Goal: Communication & Community: Connect with others

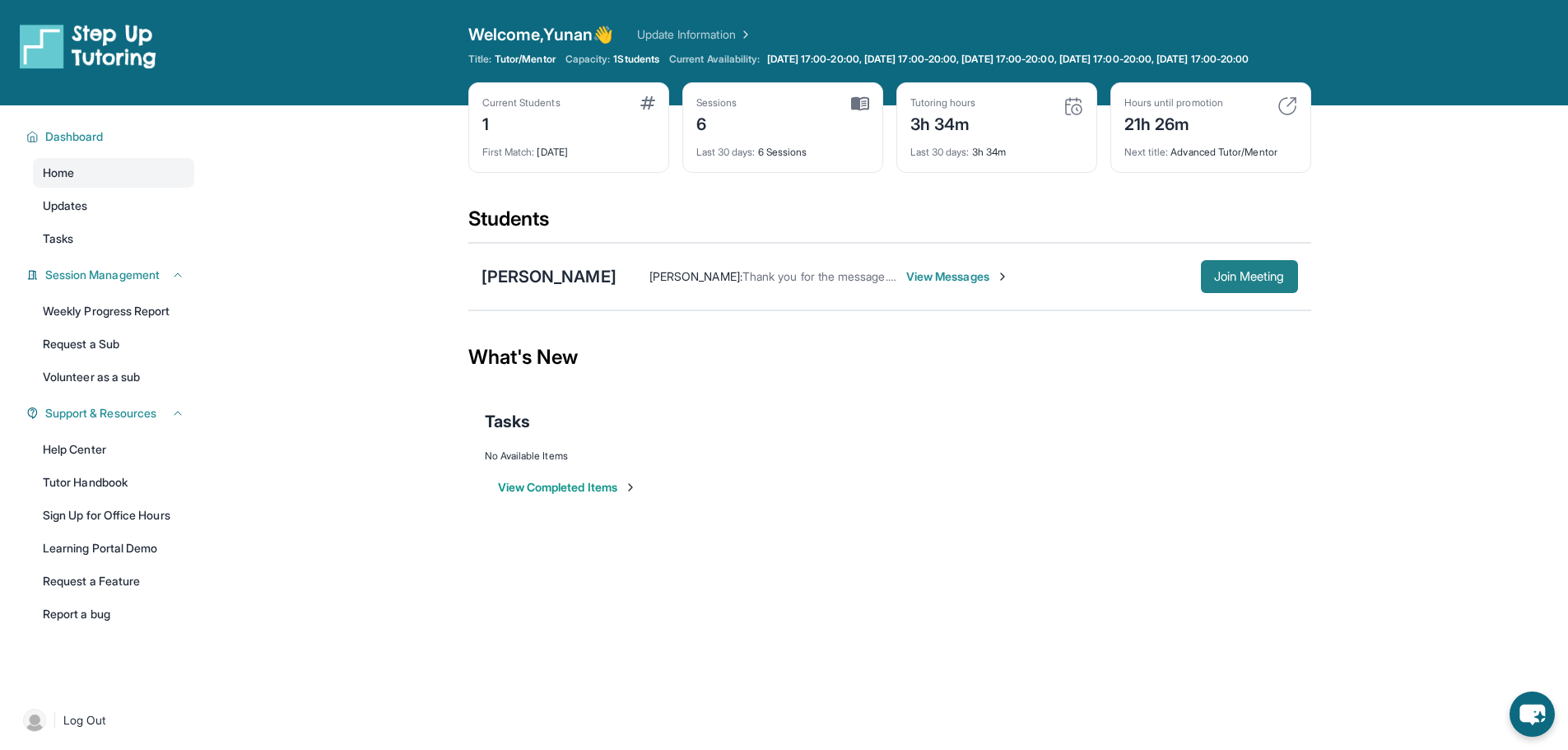
click at [783, 281] on span "Join Meeting" at bounding box center [1250, 276] width 71 height 10
click at [1076, 116] on img at bounding box center [1074, 106] width 20 height 20
